Goal: Task Accomplishment & Management: Complete application form

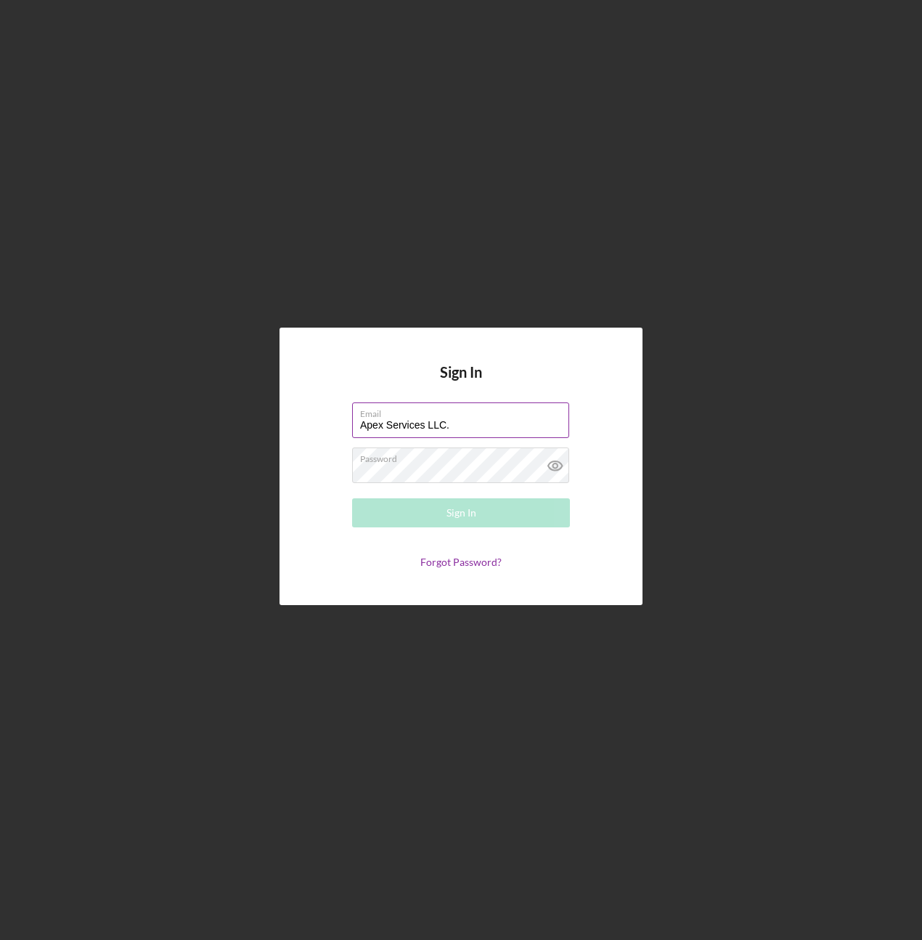
drag, startPoint x: 461, startPoint y: 420, endPoint x: 483, endPoint y: 432, distance: 25.7
click at [461, 420] on input "Apex Services LLC." at bounding box center [460, 419] width 217 height 35
click at [484, 418] on div "Email Apex Services LLC. Please enter a valid email address." at bounding box center [461, 420] width 218 height 36
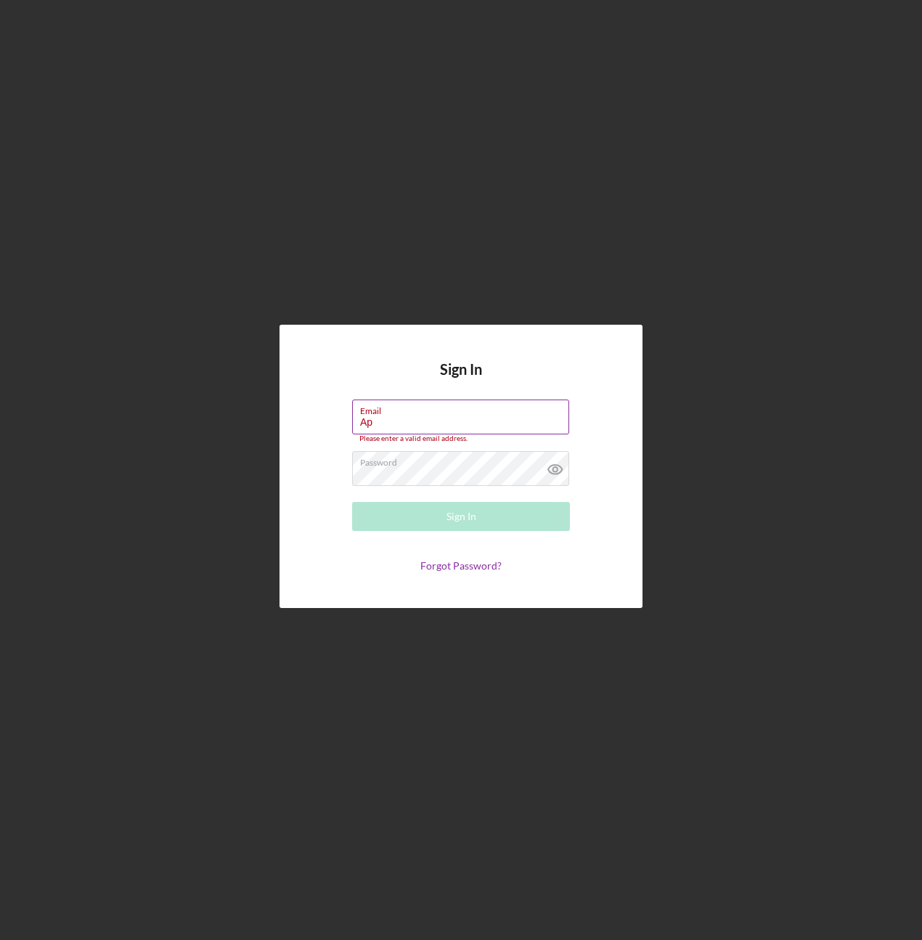
type input "A"
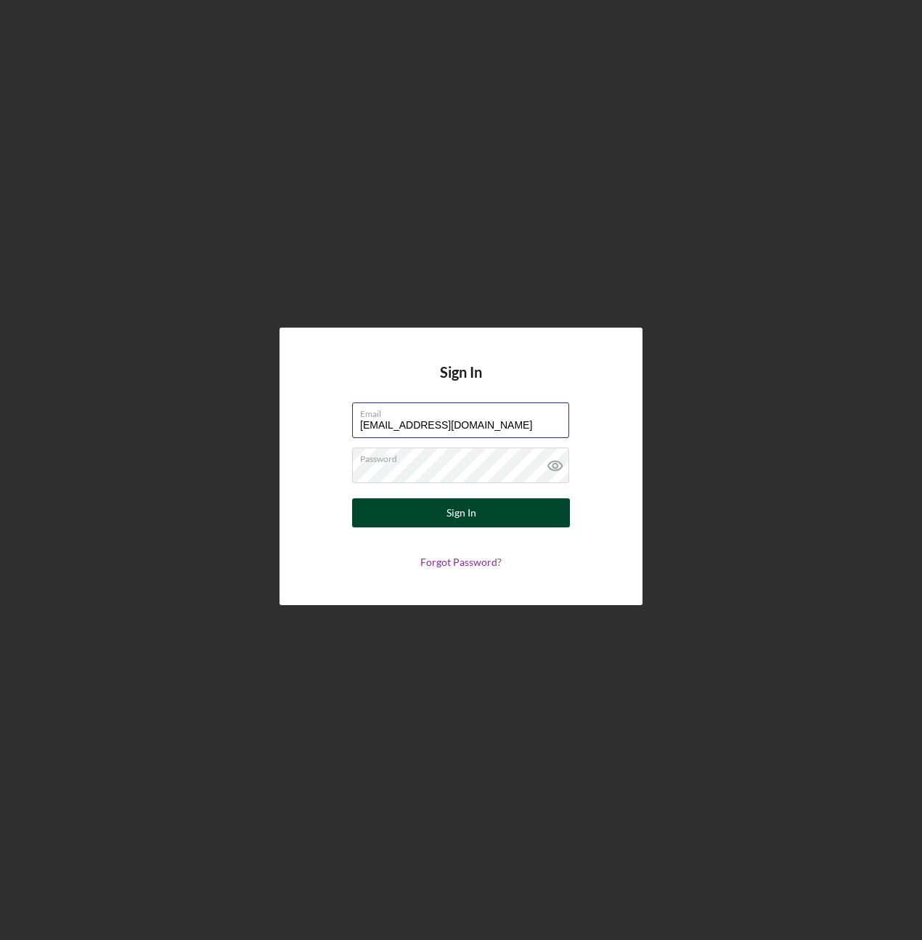
type input "[EMAIL_ADDRESS][DOMAIN_NAME]"
click at [492, 521] on button "Sign In" at bounding box center [461, 512] width 218 height 29
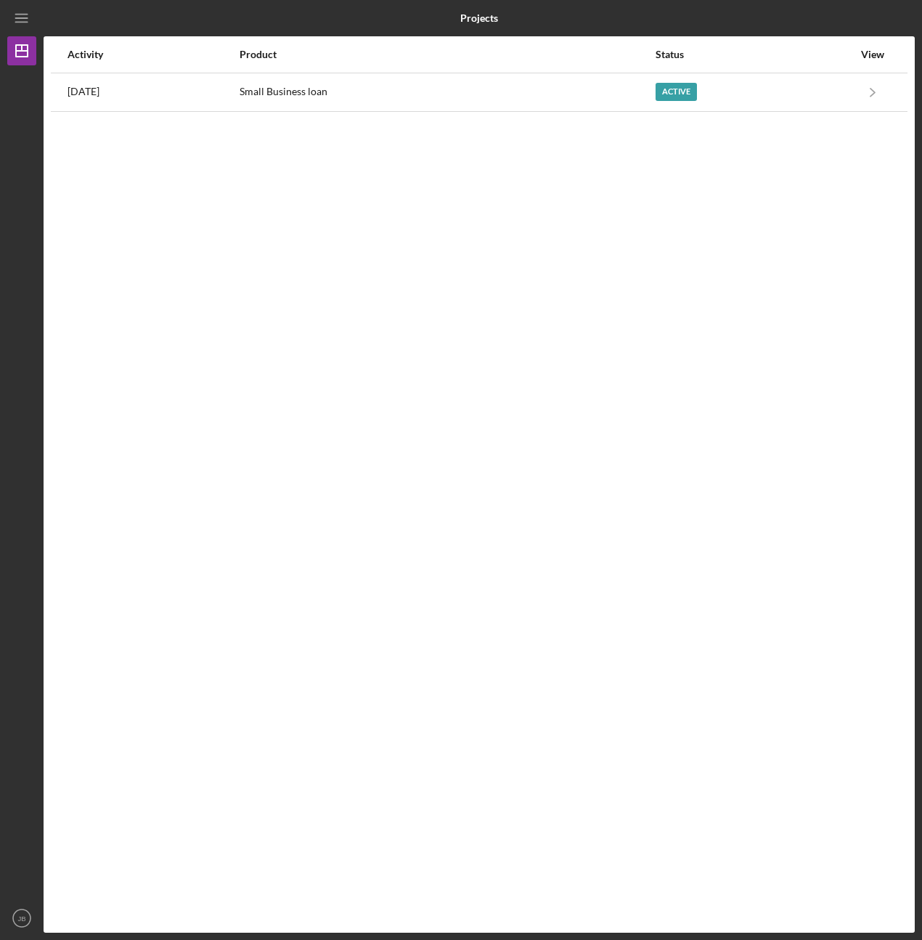
click at [479, 211] on div "Activity Product Status View [DATE] Small Business loan Active Icon/Navigate Sm…" at bounding box center [480, 484] width 872 height 896
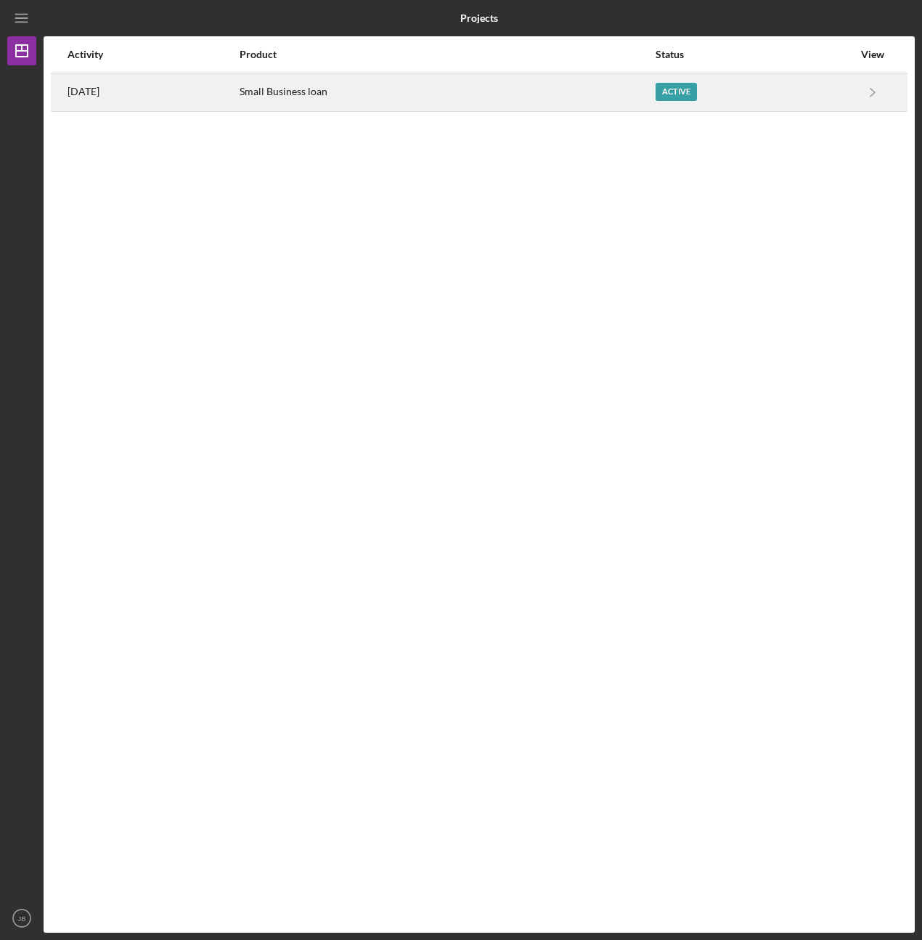
click at [579, 101] on div "Small Business loan" at bounding box center [447, 92] width 414 height 36
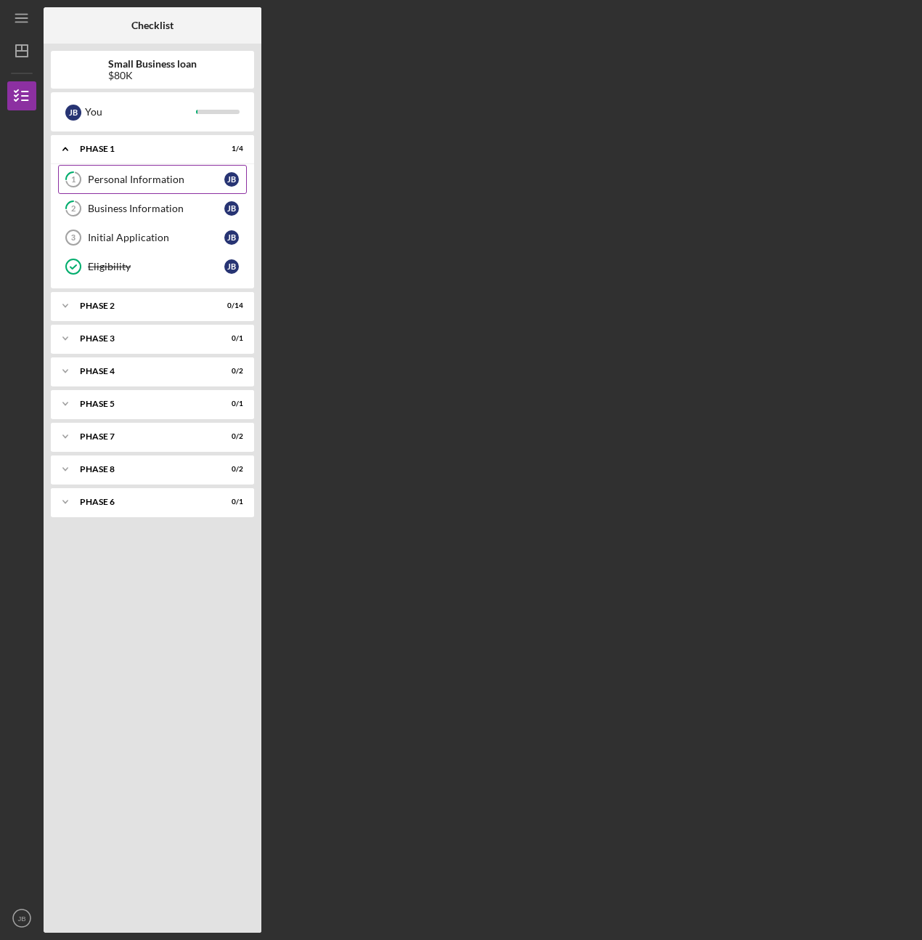
click at [129, 176] on div "Personal Information" at bounding box center [156, 180] width 137 height 12
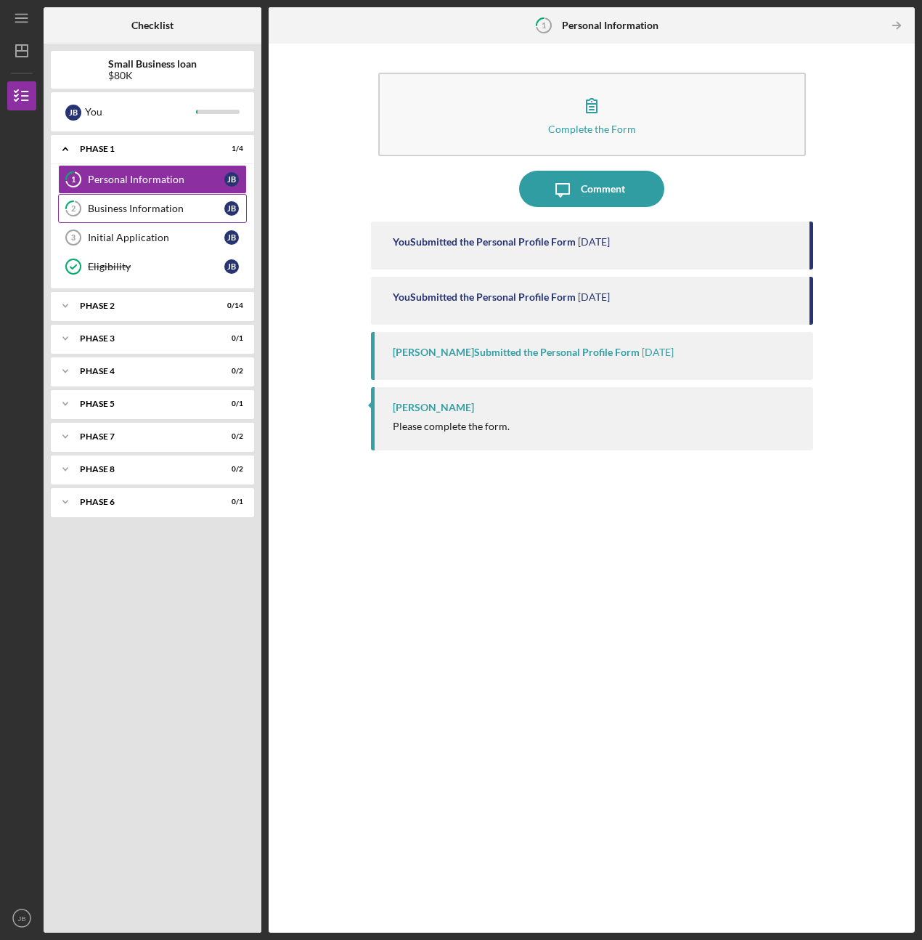
click at [117, 208] on div "Business Information" at bounding box center [156, 209] width 137 height 12
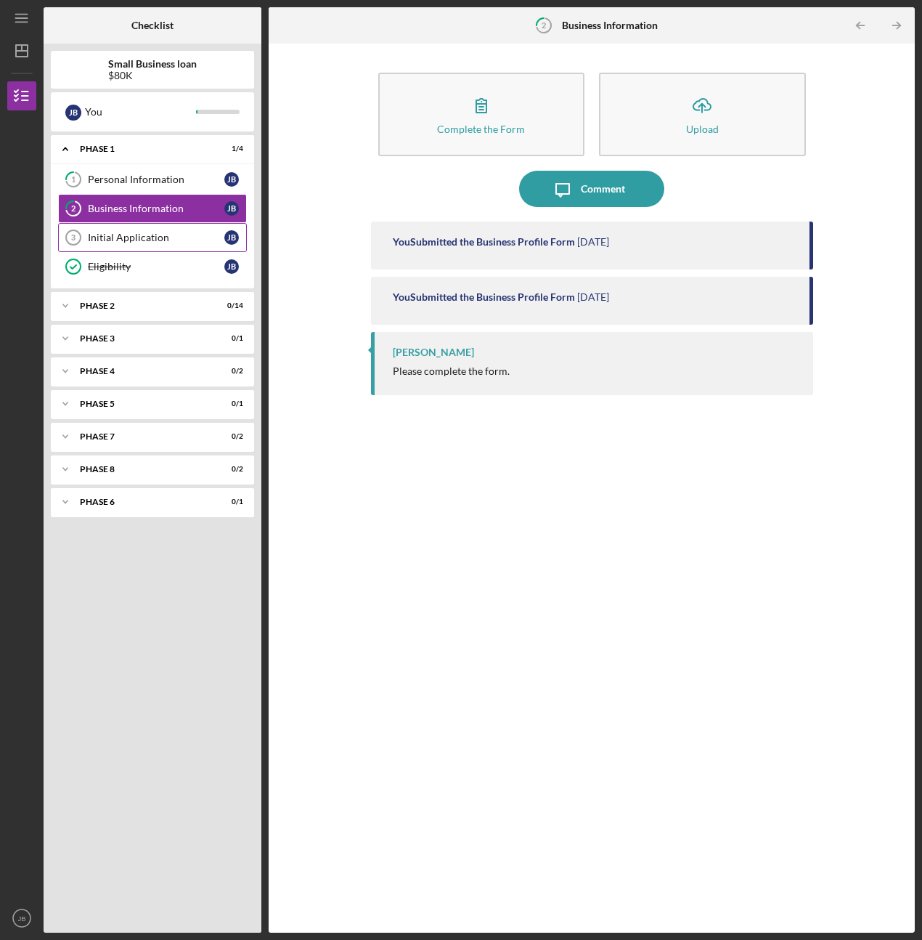
click at [113, 236] on div "Initial Application" at bounding box center [156, 238] width 137 height 12
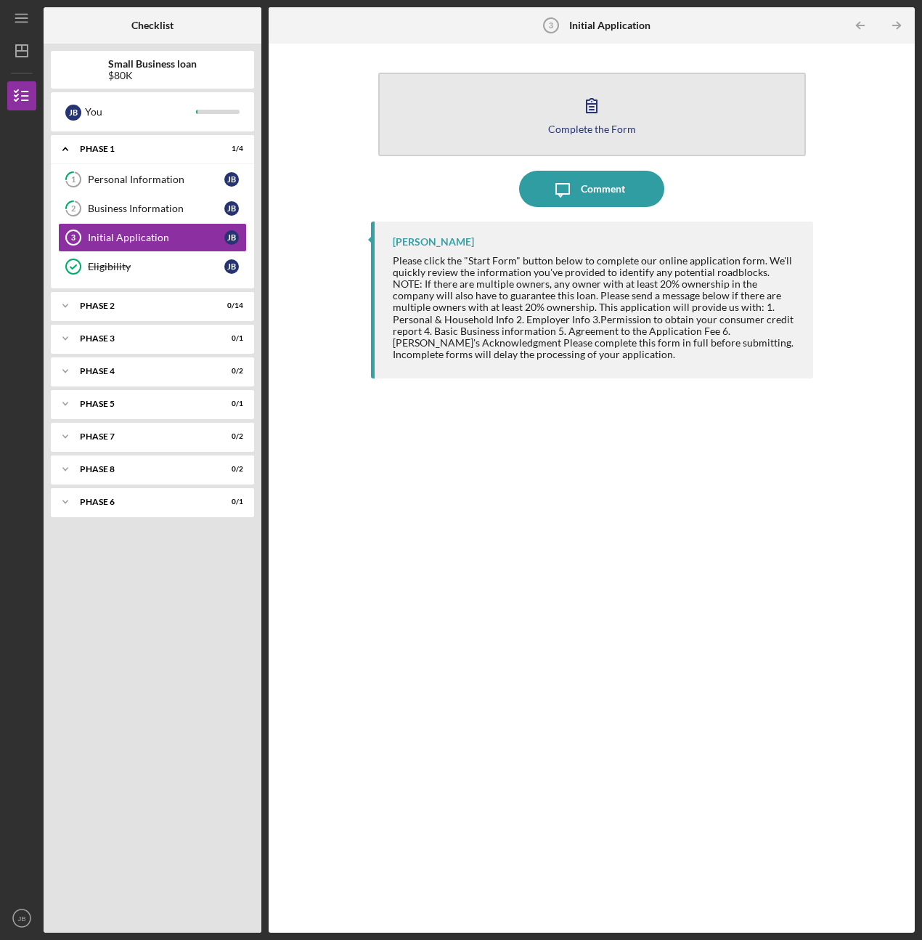
click at [437, 99] on button "Complete the Form Form" at bounding box center [592, 115] width 428 height 84
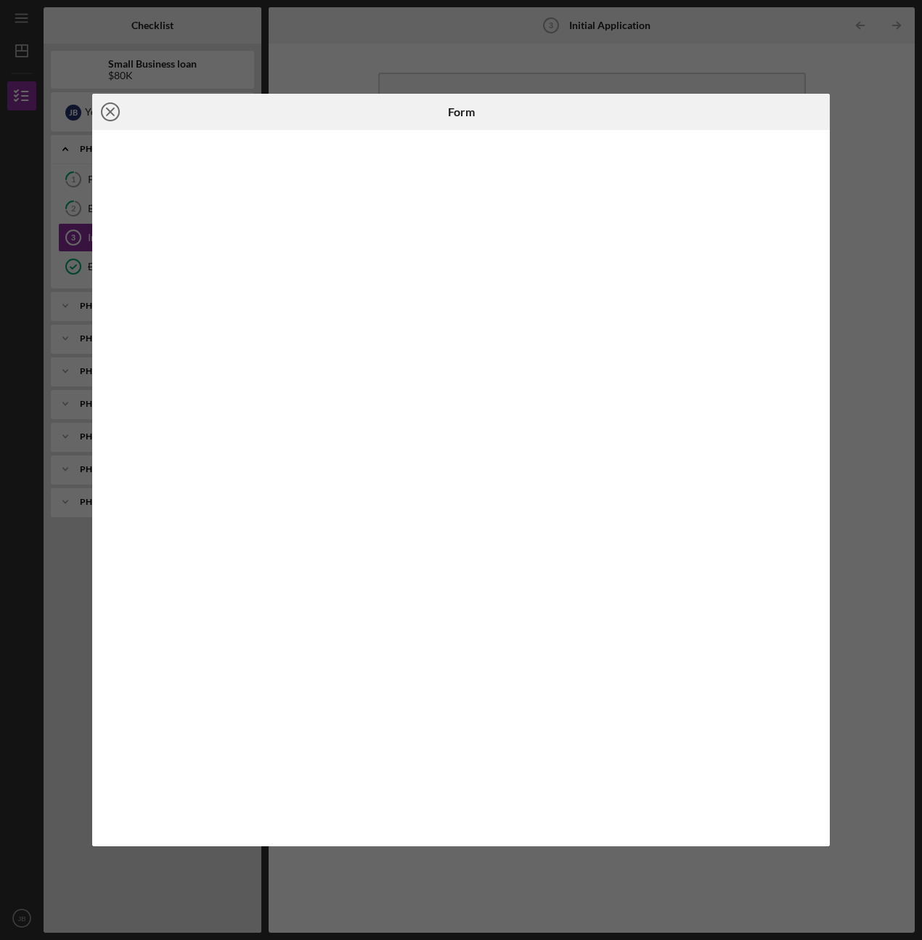
click at [107, 118] on icon "Icon/Close" at bounding box center [110, 112] width 36 height 36
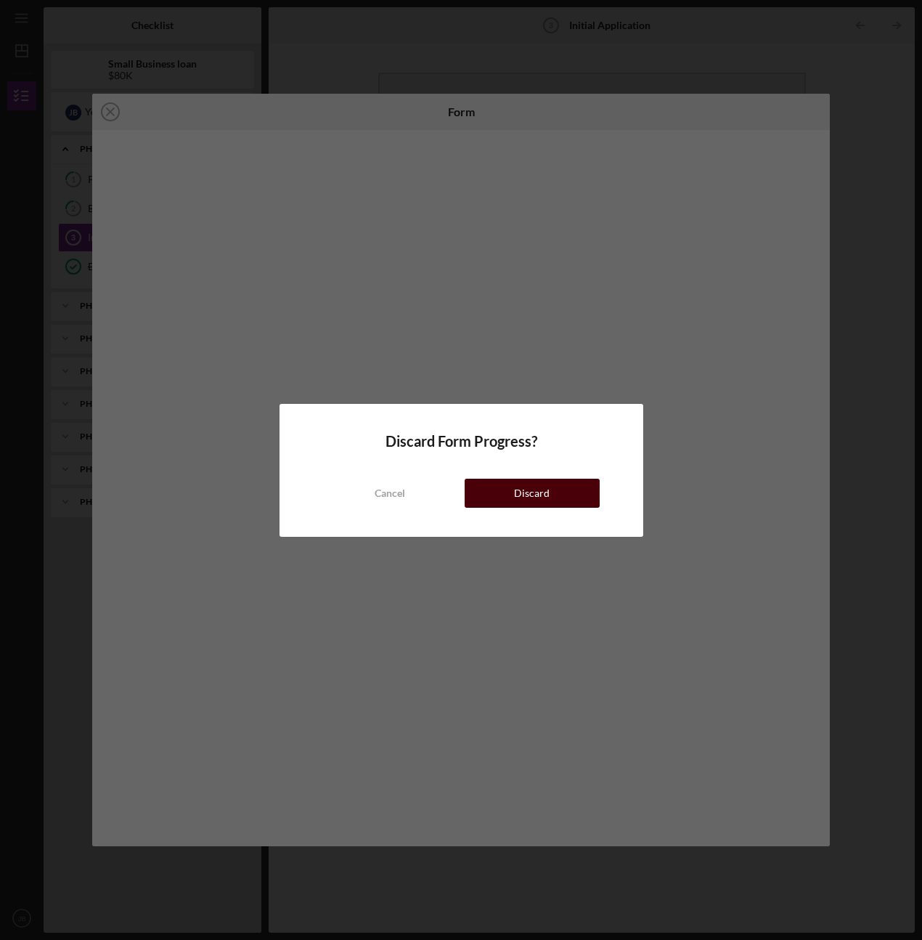
click at [511, 495] on button "Discard" at bounding box center [532, 493] width 135 height 29
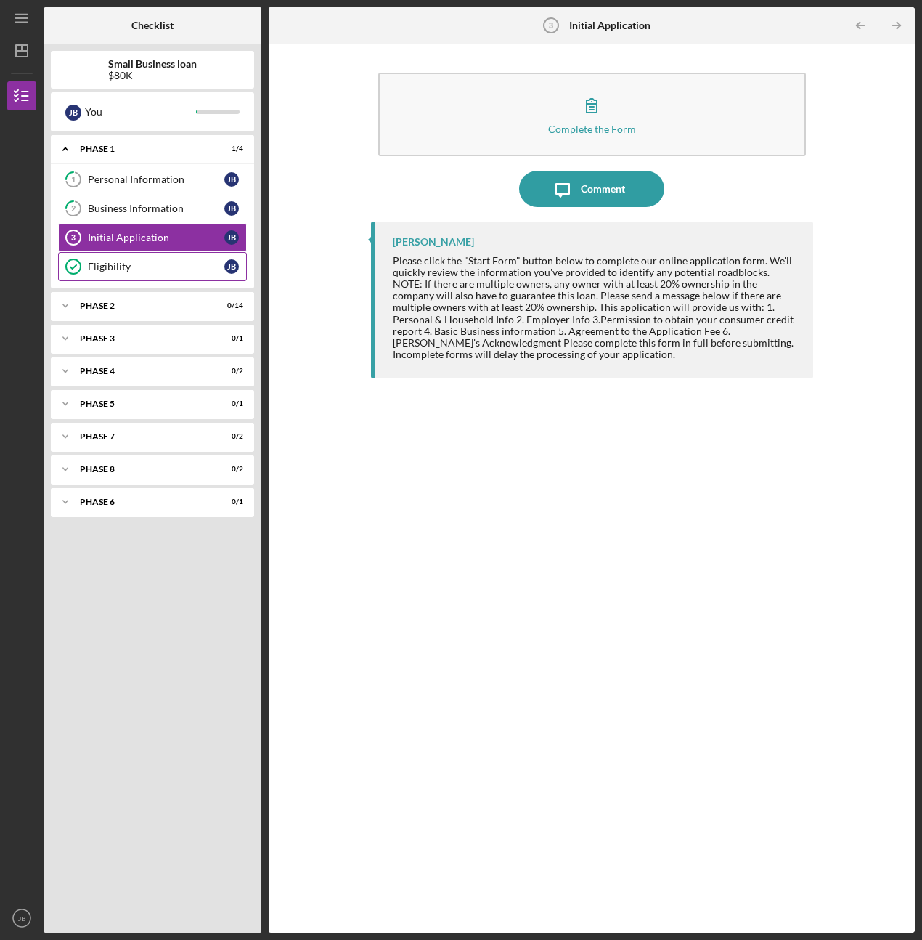
click at [126, 270] on div "Eligibility" at bounding box center [156, 267] width 137 height 12
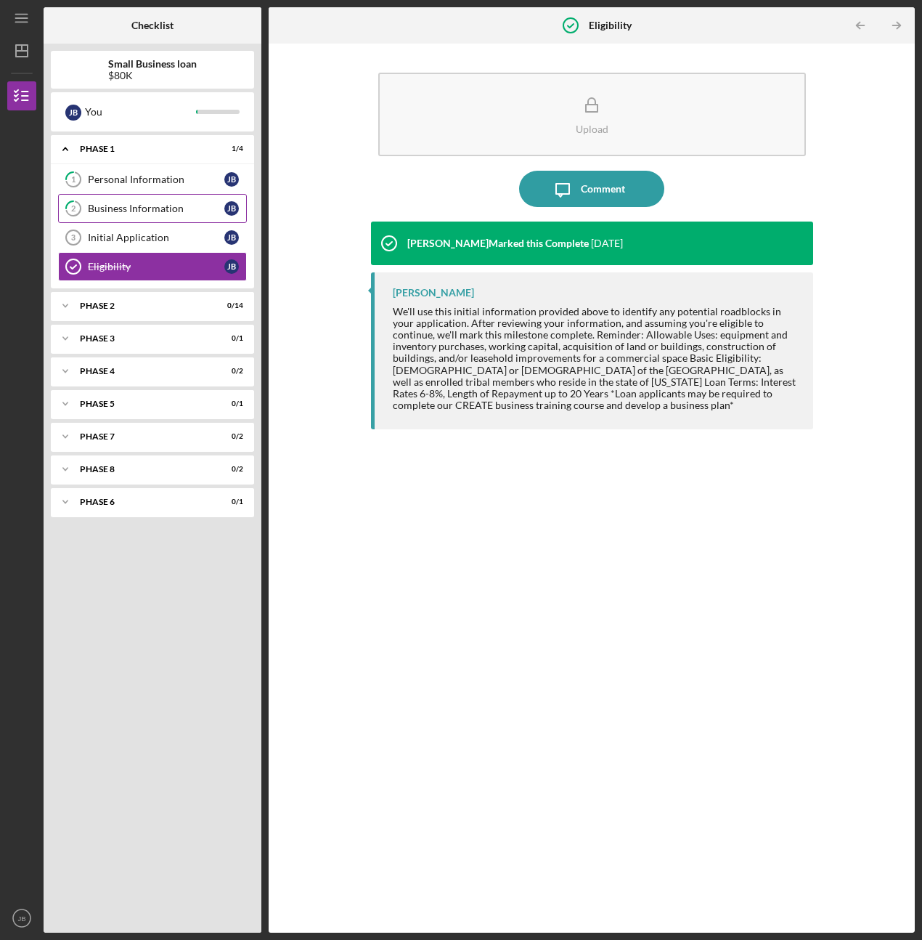
click at [129, 212] on div "Business Information" at bounding box center [156, 209] width 137 height 12
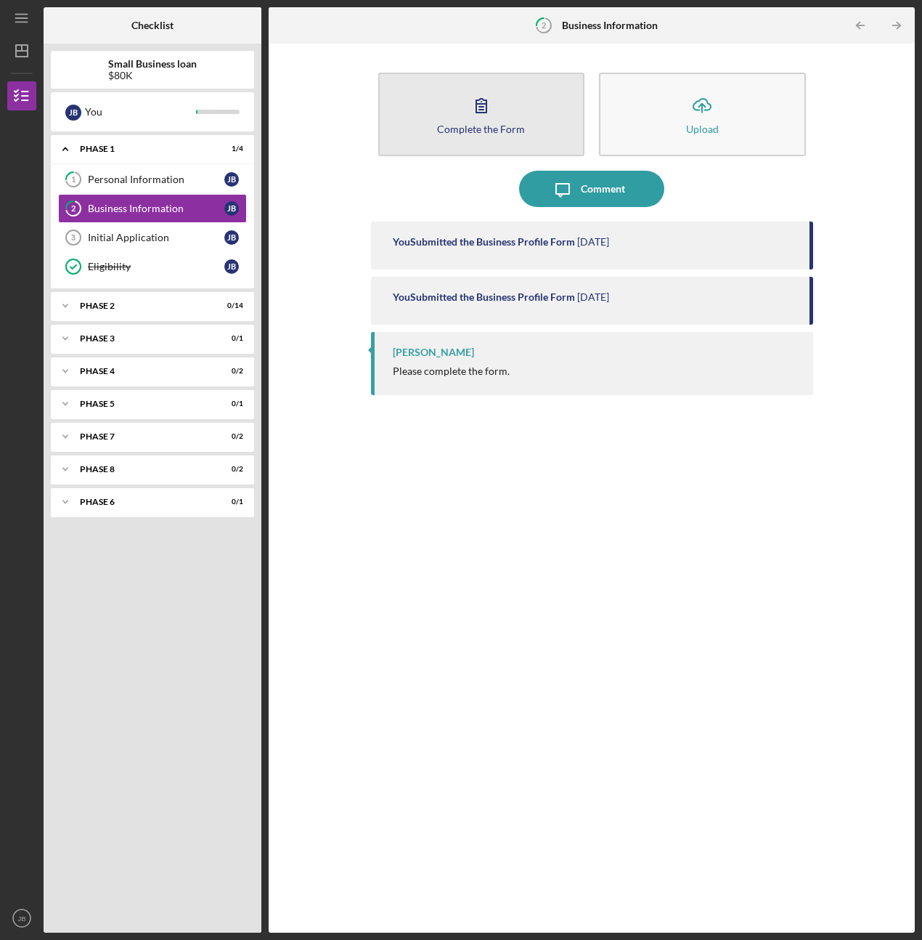
click at [501, 139] on button "Complete the Form Form" at bounding box center [481, 115] width 207 height 84
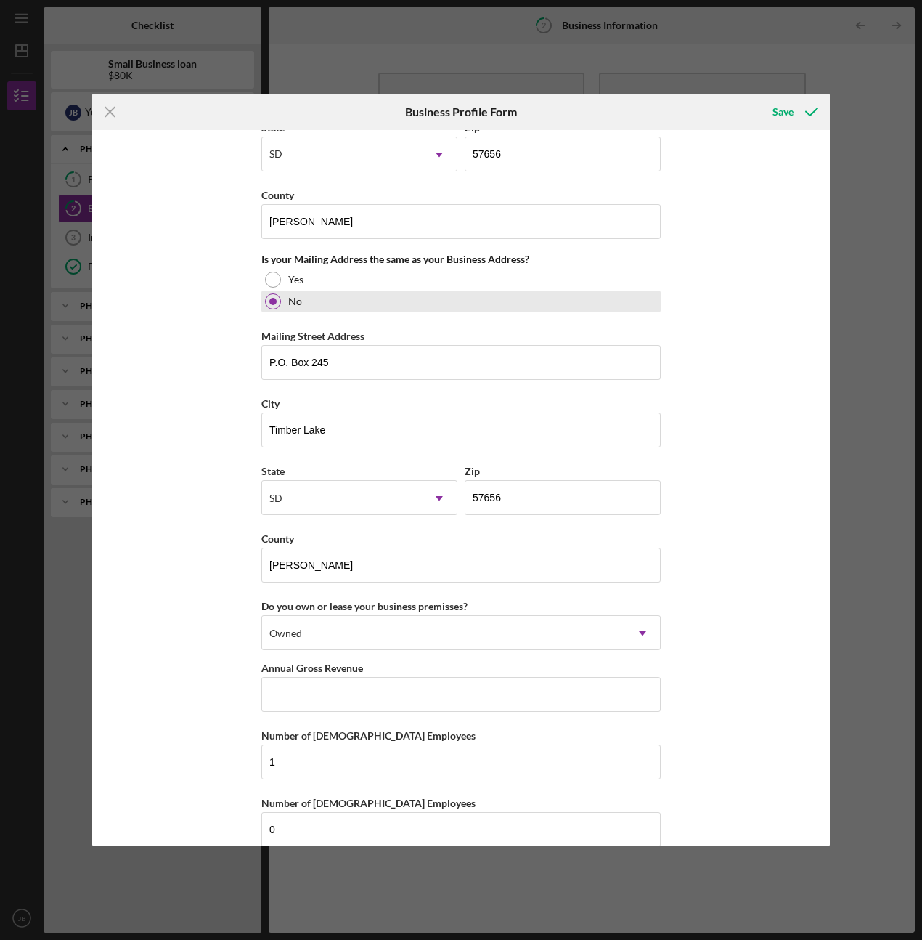
scroll to position [1039, 0]
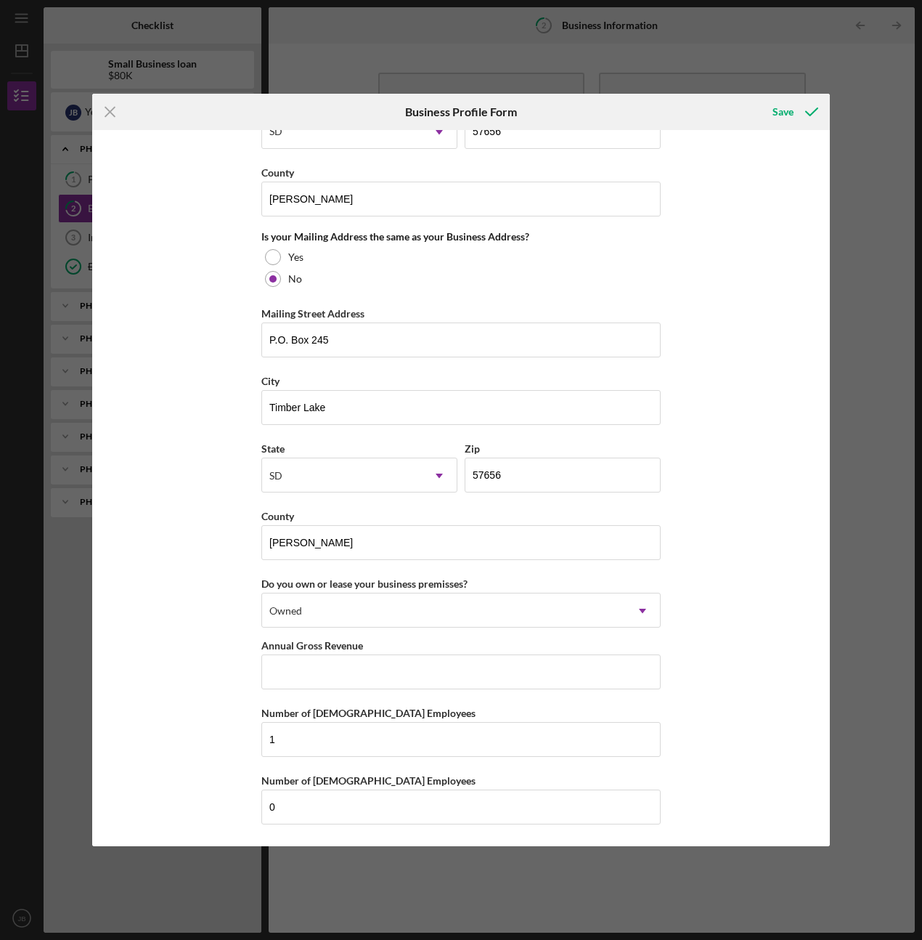
click at [901, 227] on div "Icon/Menu Close Business Profile Form Save Business Name Apex Services LLC. DBA…" at bounding box center [461, 470] width 922 height 940
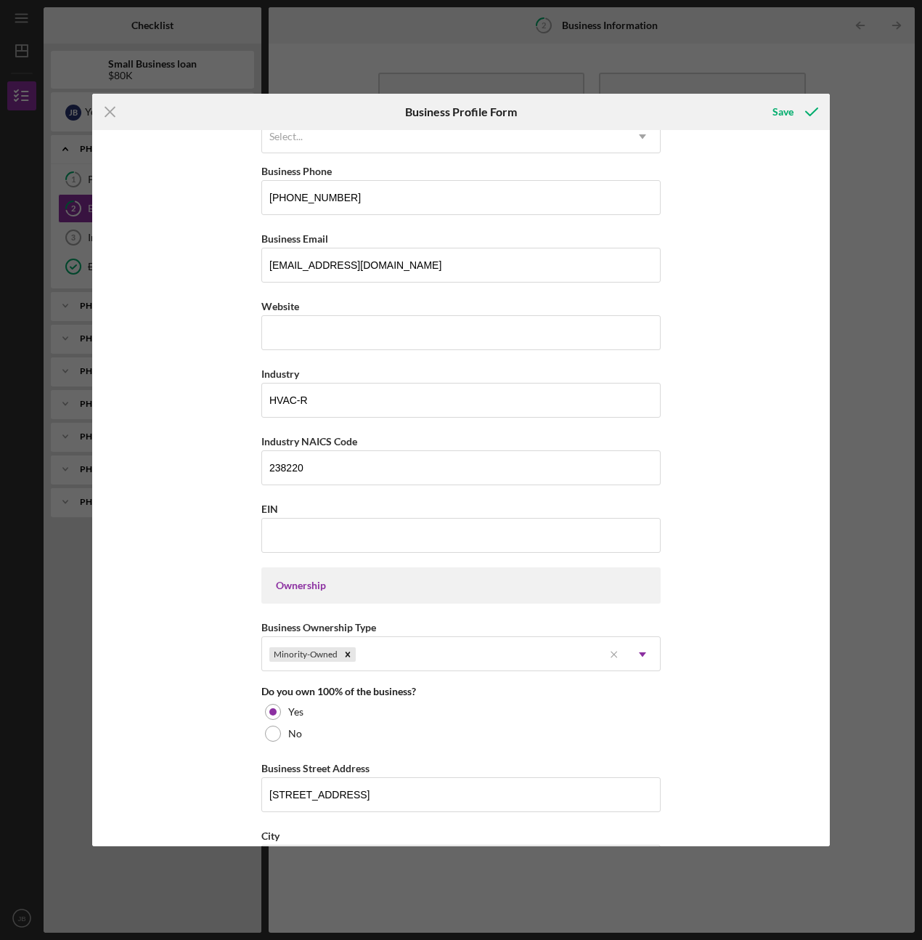
scroll to position [0, 0]
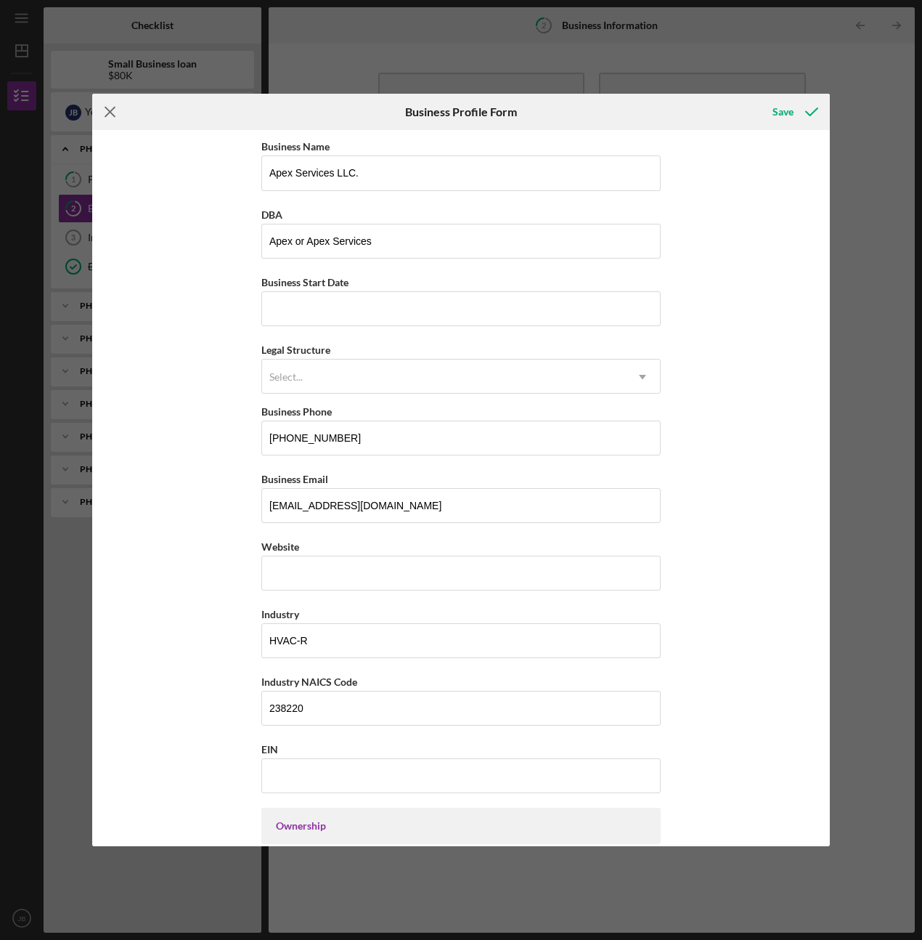
click at [107, 113] on icon "Icon/Menu Close" at bounding box center [110, 112] width 36 height 36
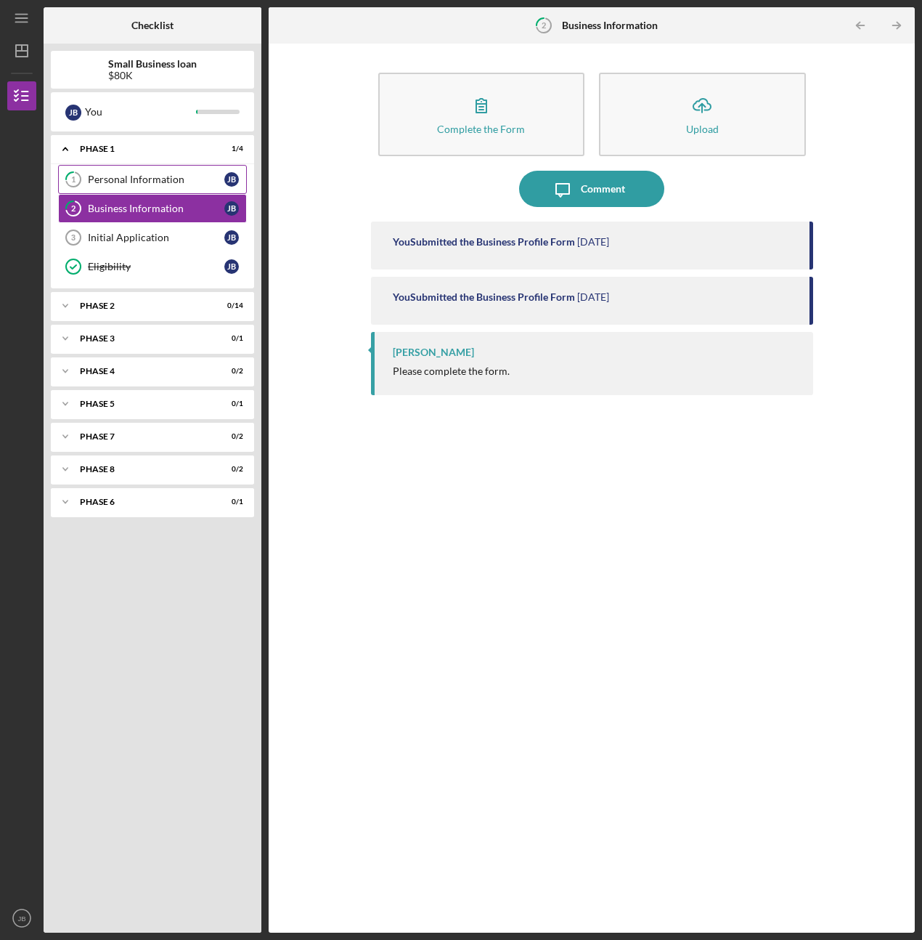
click at [161, 188] on link "1 Personal Information [PERSON_NAME]" at bounding box center [152, 179] width 189 height 29
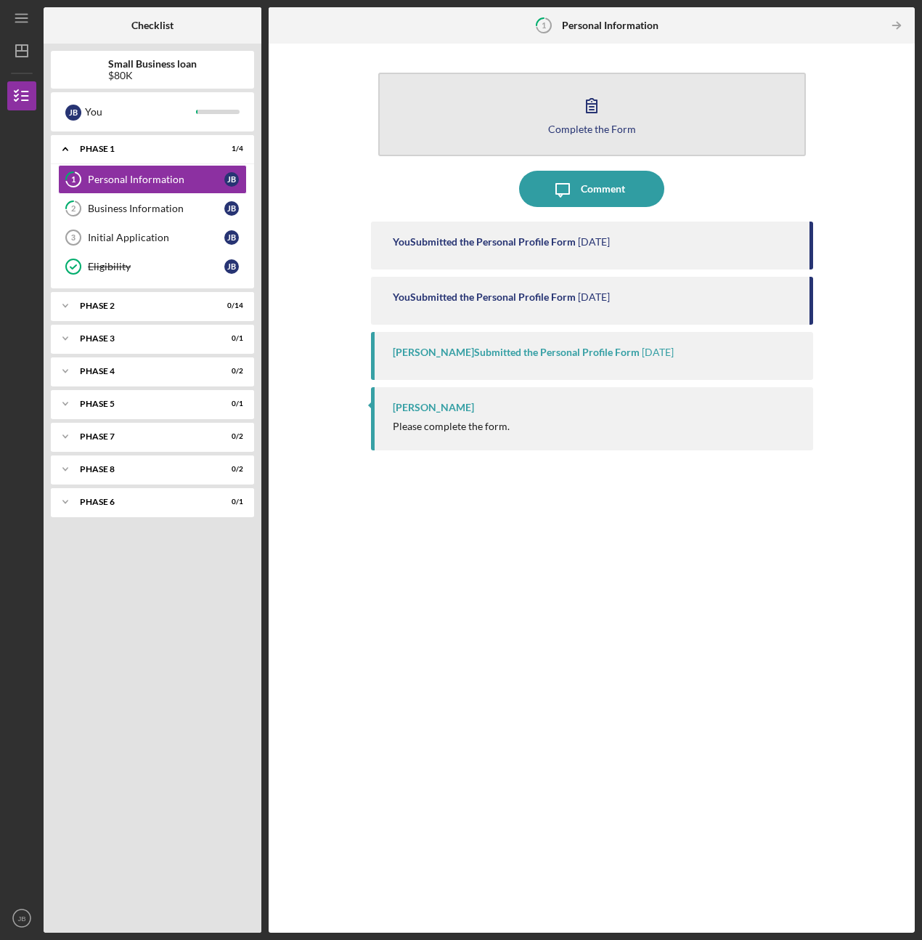
click at [519, 106] on button "Complete the Form Form" at bounding box center [592, 115] width 428 height 84
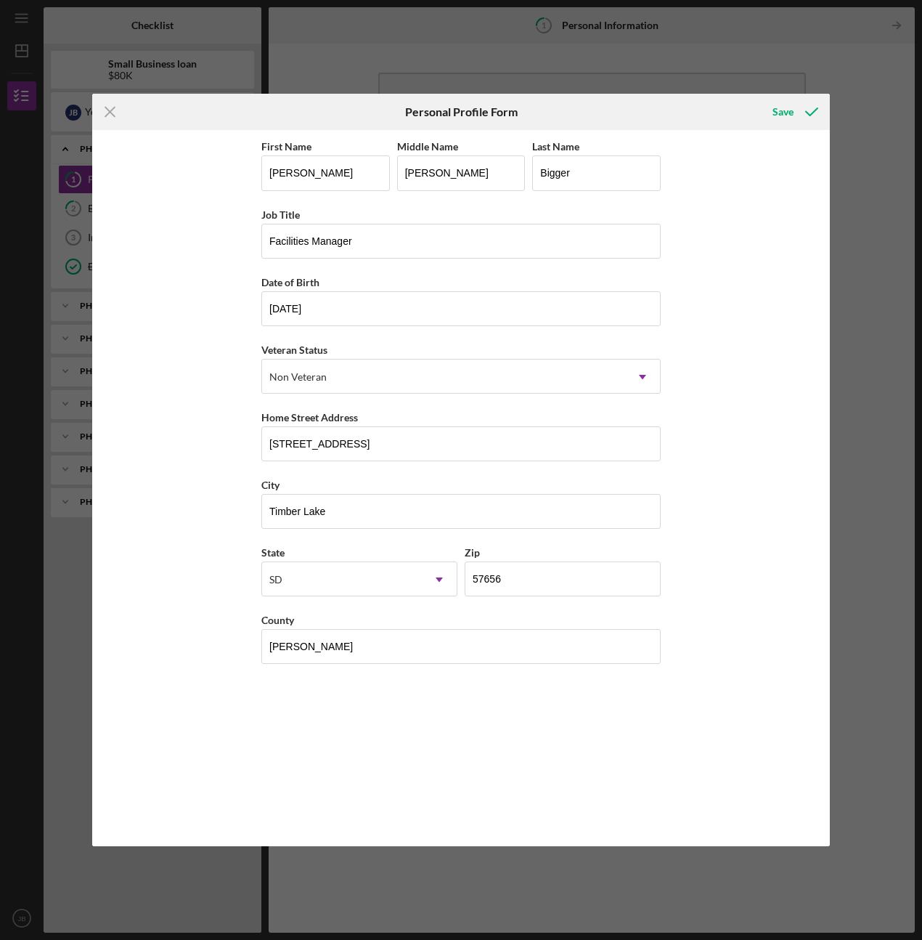
click at [856, 108] on div "Icon/Menu Close Personal Profile Form Save First Name [PERSON_NAME] Middle Name…" at bounding box center [461, 470] width 922 height 940
click at [816, 116] on icon "submit" at bounding box center [812, 112] width 36 height 36
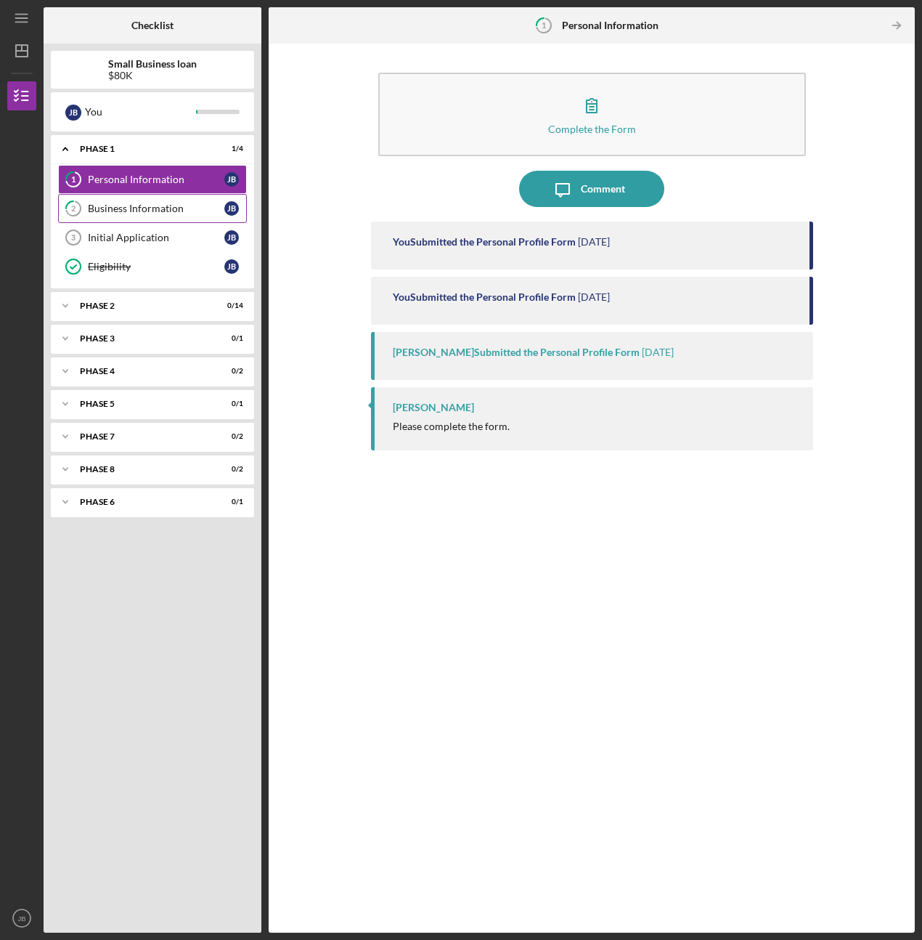
click at [118, 200] on link "2 Business Information [PERSON_NAME]" at bounding box center [152, 208] width 189 height 29
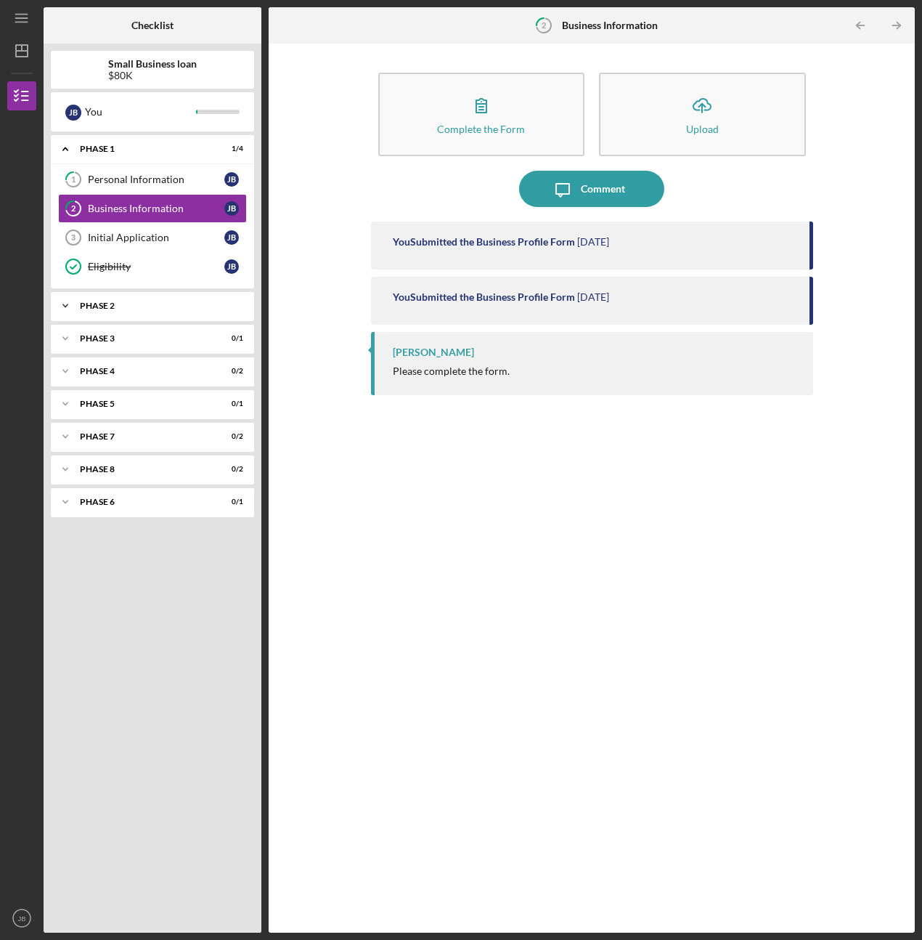
click at [119, 304] on div "Phase 2" at bounding box center [158, 305] width 156 height 9
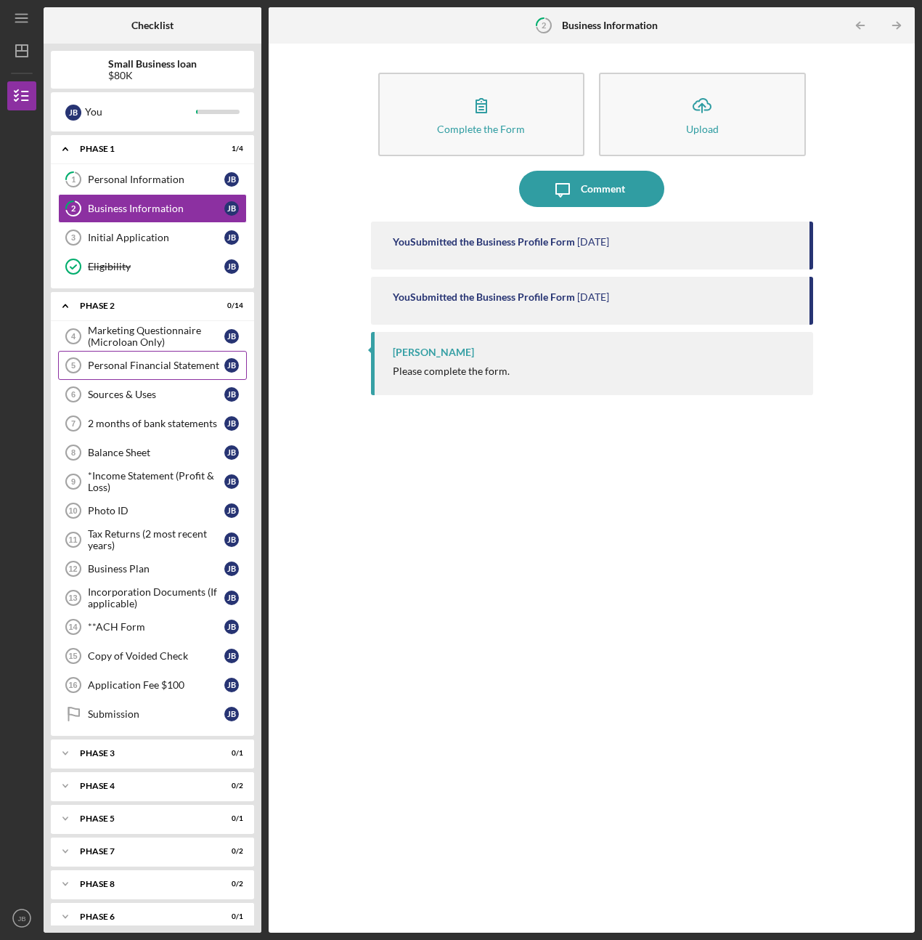
click at [155, 360] on div "Personal Financial Statement" at bounding box center [156, 366] width 137 height 12
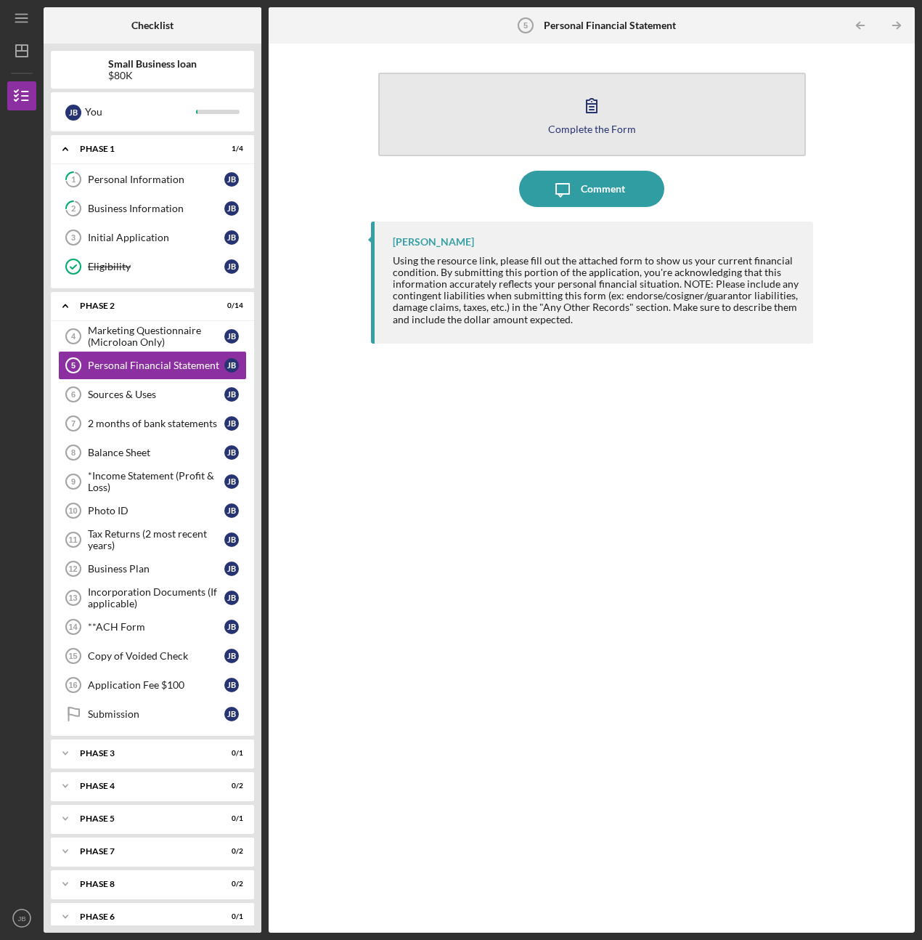
click at [506, 129] on button "Complete the Form Form" at bounding box center [592, 115] width 428 height 84
